Goal: Task Accomplishment & Management: Use online tool/utility

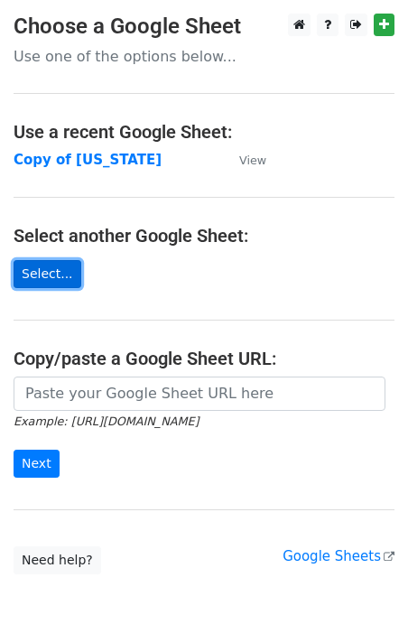
click at [51, 278] on link "Select..." at bounding box center [48, 274] width 68 height 28
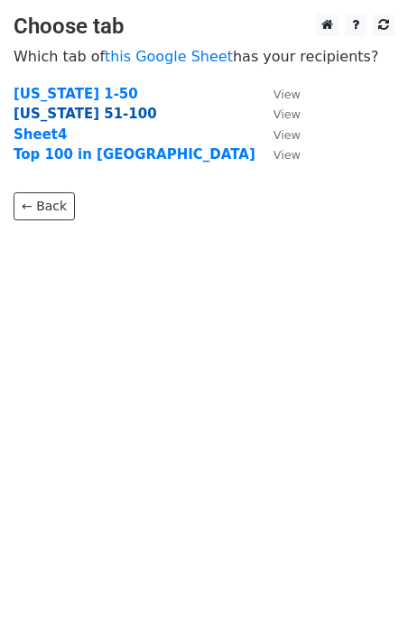
click at [70, 116] on strong "Texas 51-100" at bounding box center [86, 114] width 144 height 16
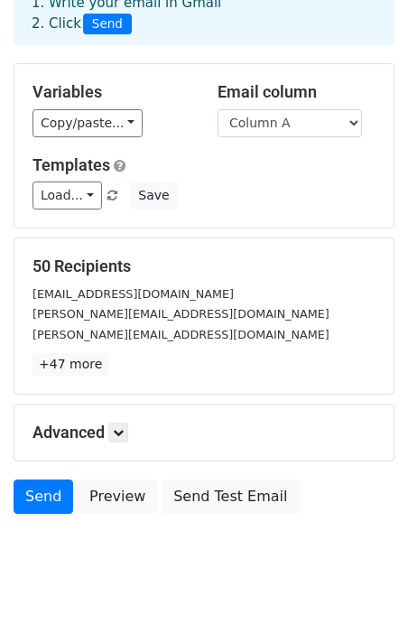
scroll to position [107, 0]
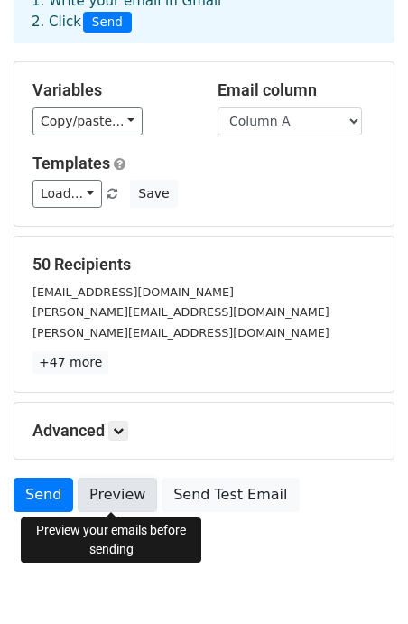
click at [121, 496] on link "Preview" at bounding box center [117, 495] width 79 height 34
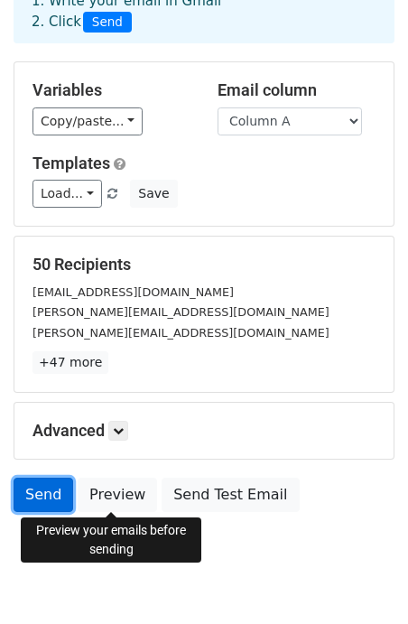
click at [51, 495] on link "Send" at bounding box center [44, 495] width 60 height 34
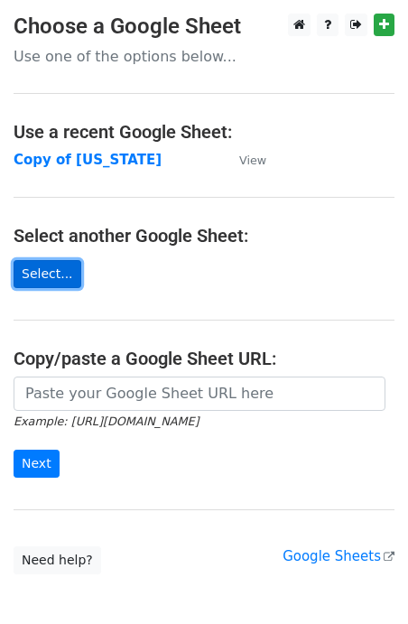
click at [46, 278] on link "Select..." at bounding box center [48, 274] width 68 height 28
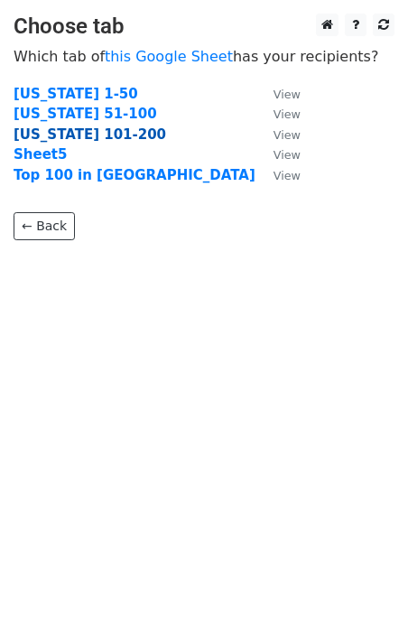
click at [100, 135] on strong "Texas 101-200" at bounding box center [90, 134] width 153 height 16
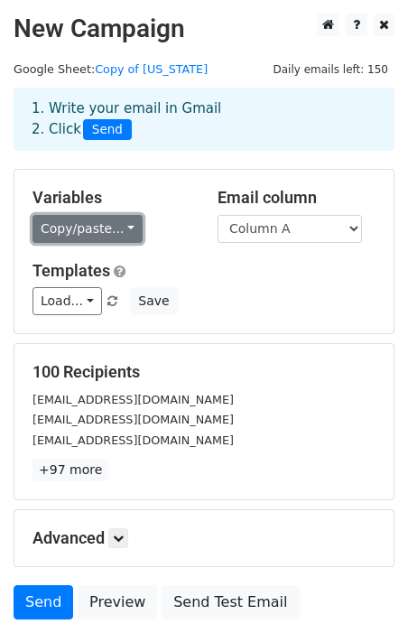
click at [95, 231] on link "Copy/paste..." at bounding box center [88, 229] width 110 height 28
click at [95, 229] on link "Copy/paste..." at bounding box center [88, 229] width 110 height 28
click at [98, 229] on link "Copy/paste..." at bounding box center [88, 229] width 110 height 28
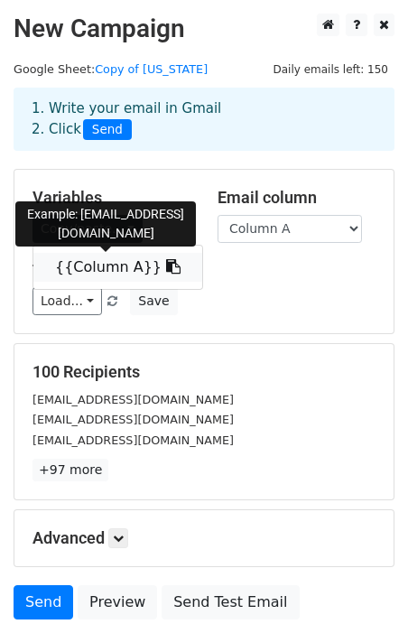
click at [104, 269] on link "{{Column A}}" at bounding box center [117, 267] width 169 height 29
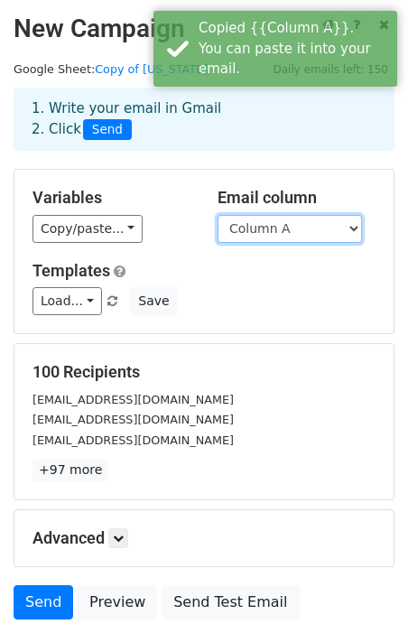
click at [246, 226] on select "Column A" at bounding box center [290, 229] width 144 height 28
click at [218, 215] on select "Column A" at bounding box center [290, 229] width 144 height 28
click at [248, 236] on select "Column A" at bounding box center [290, 229] width 144 height 28
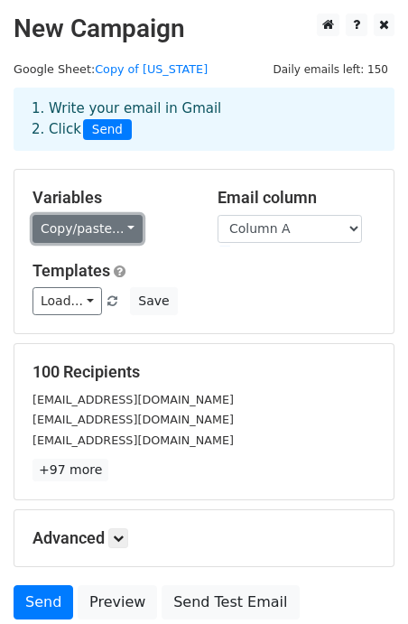
click at [107, 227] on link "Copy/paste..." at bounding box center [88, 229] width 110 height 28
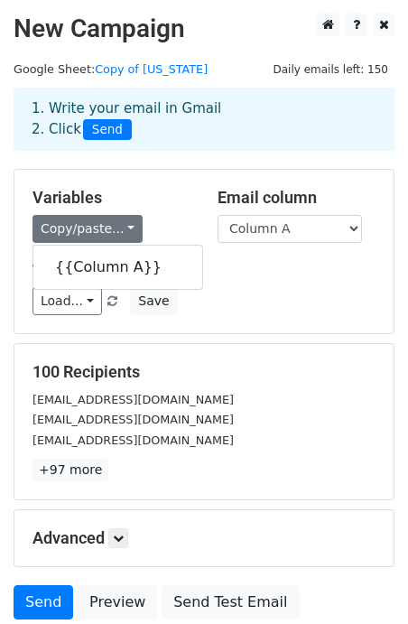
click at [237, 322] on div "Variables Copy/paste... {{Column A}} Email column Column A Templates Load... We…" at bounding box center [203, 251] width 379 height 163
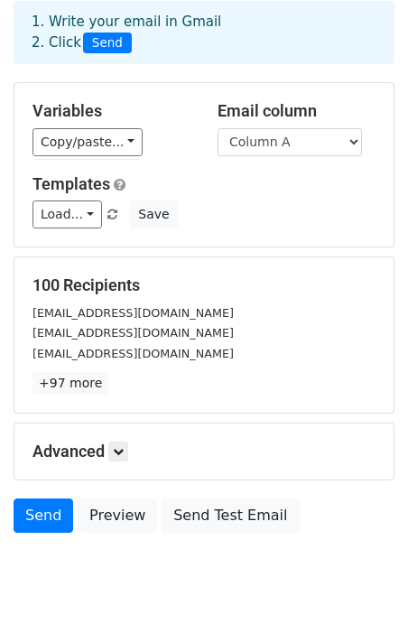
scroll to position [149, 0]
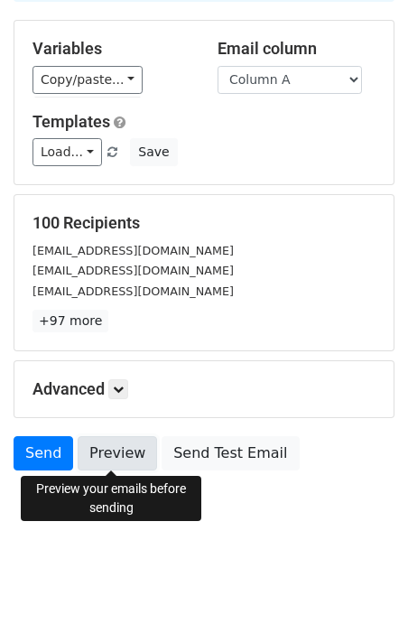
click at [115, 452] on link "Preview" at bounding box center [117, 453] width 79 height 34
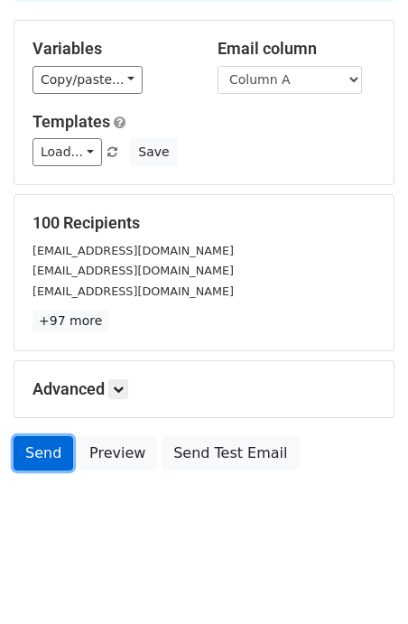
click at [40, 457] on link "Send" at bounding box center [44, 453] width 60 height 34
